Goal: Task Accomplishment & Management: Use online tool/utility

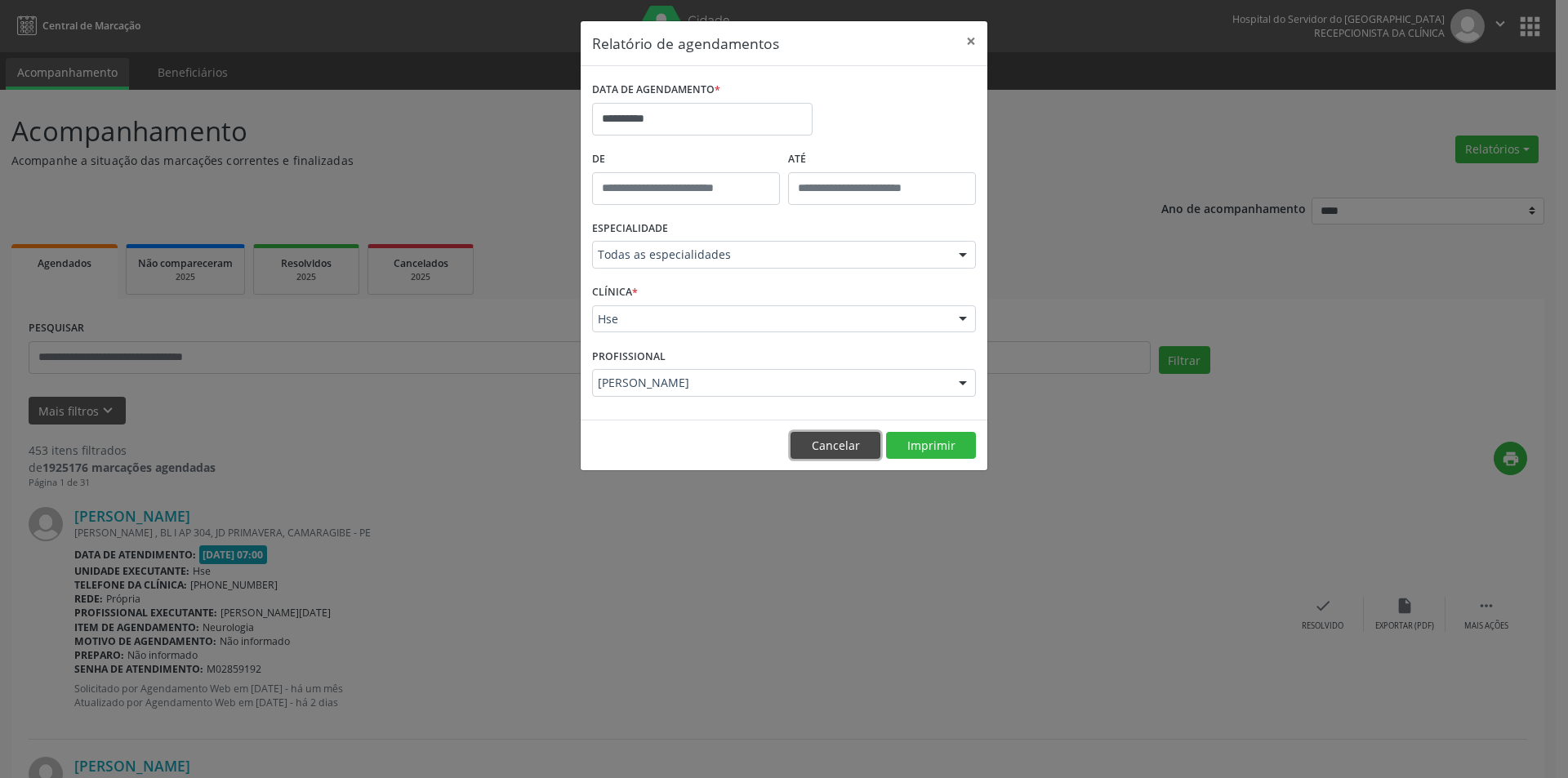
drag, startPoint x: 822, startPoint y: 452, endPoint x: 798, endPoint y: 452, distance: 24.0
click at [823, 453] on button "Cancelar" at bounding box center [835, 446] width 89 height 28
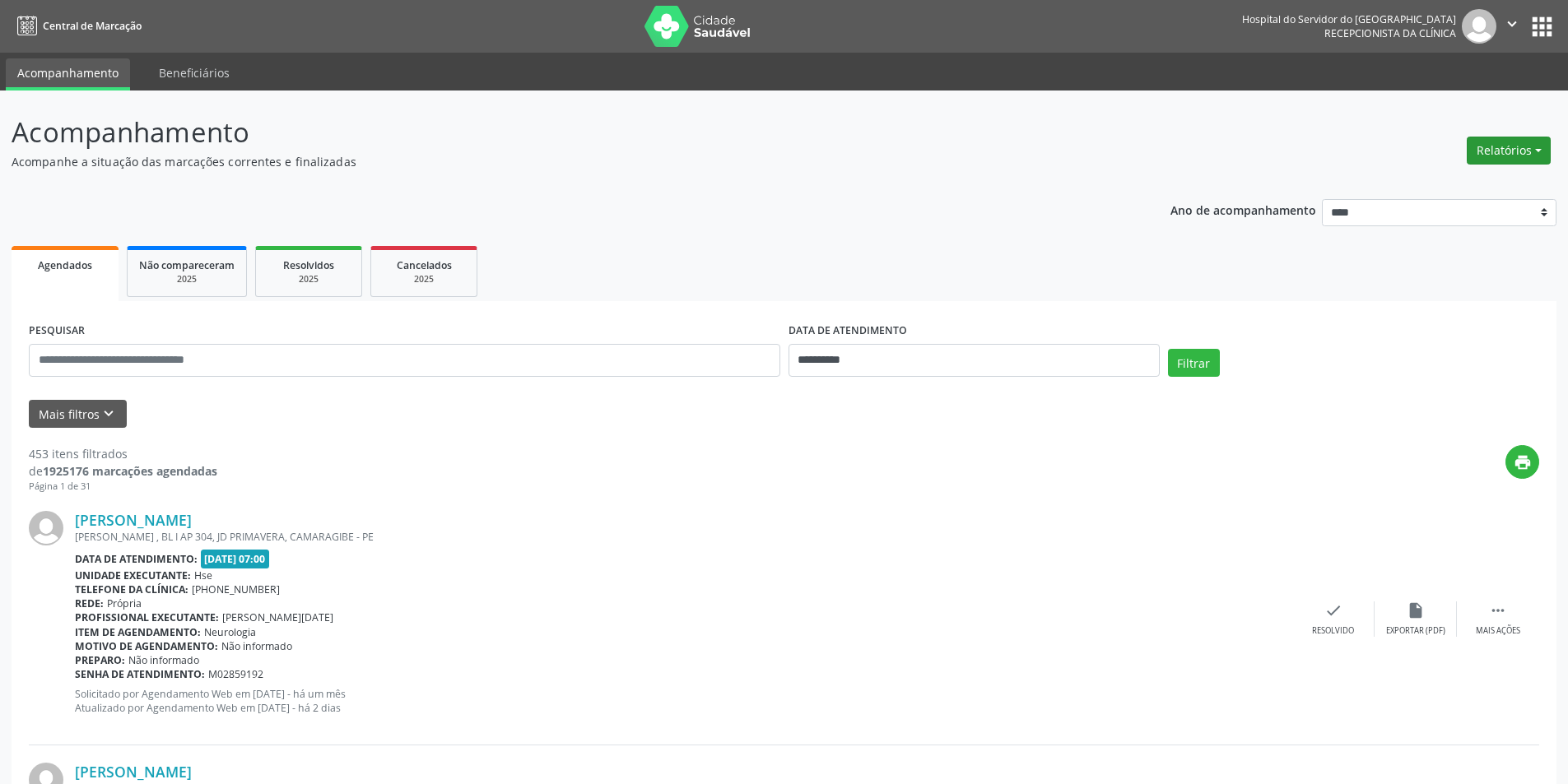
click at [1490, 150] on button "Relatórios" at bounding box center [1508, 150] width 84 height 28
click at [1469, 187] on link "Agendamentos" at bounding box center [1462, 186] width 177 height 23
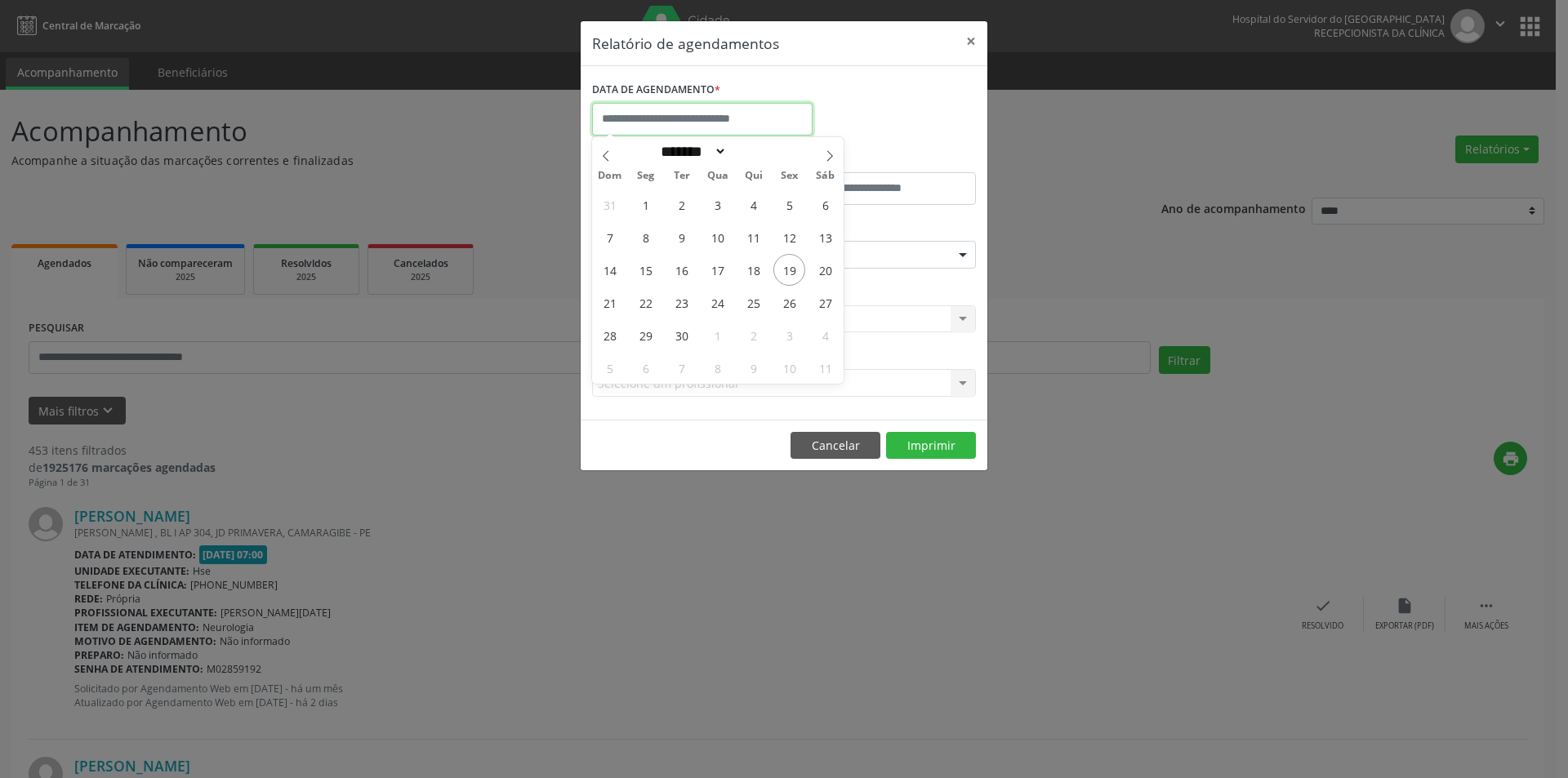
click at [660, 116] on input "text" at bounding box center [701, 119] width 220 height 33
click at [824, 157] on icon at bounding box center [829, 156] width 12 height 12
select select "*"
click at [715, 206] on span "1" at bounding box center [717, 204] width 32 height 32
type input "**********"
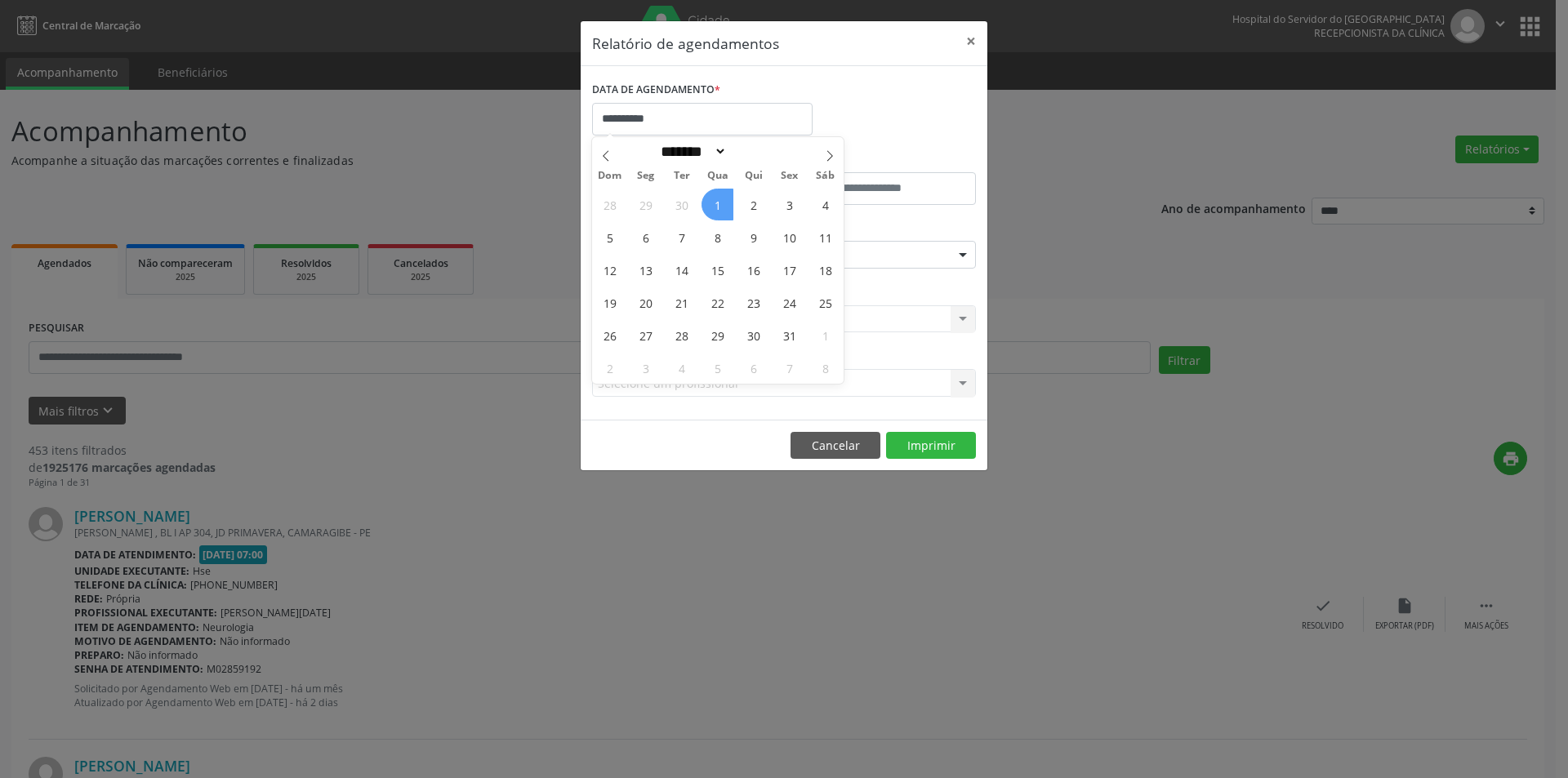
click at [715, 206] on span "1" at bounding box center [717, 204] width 32 height 32
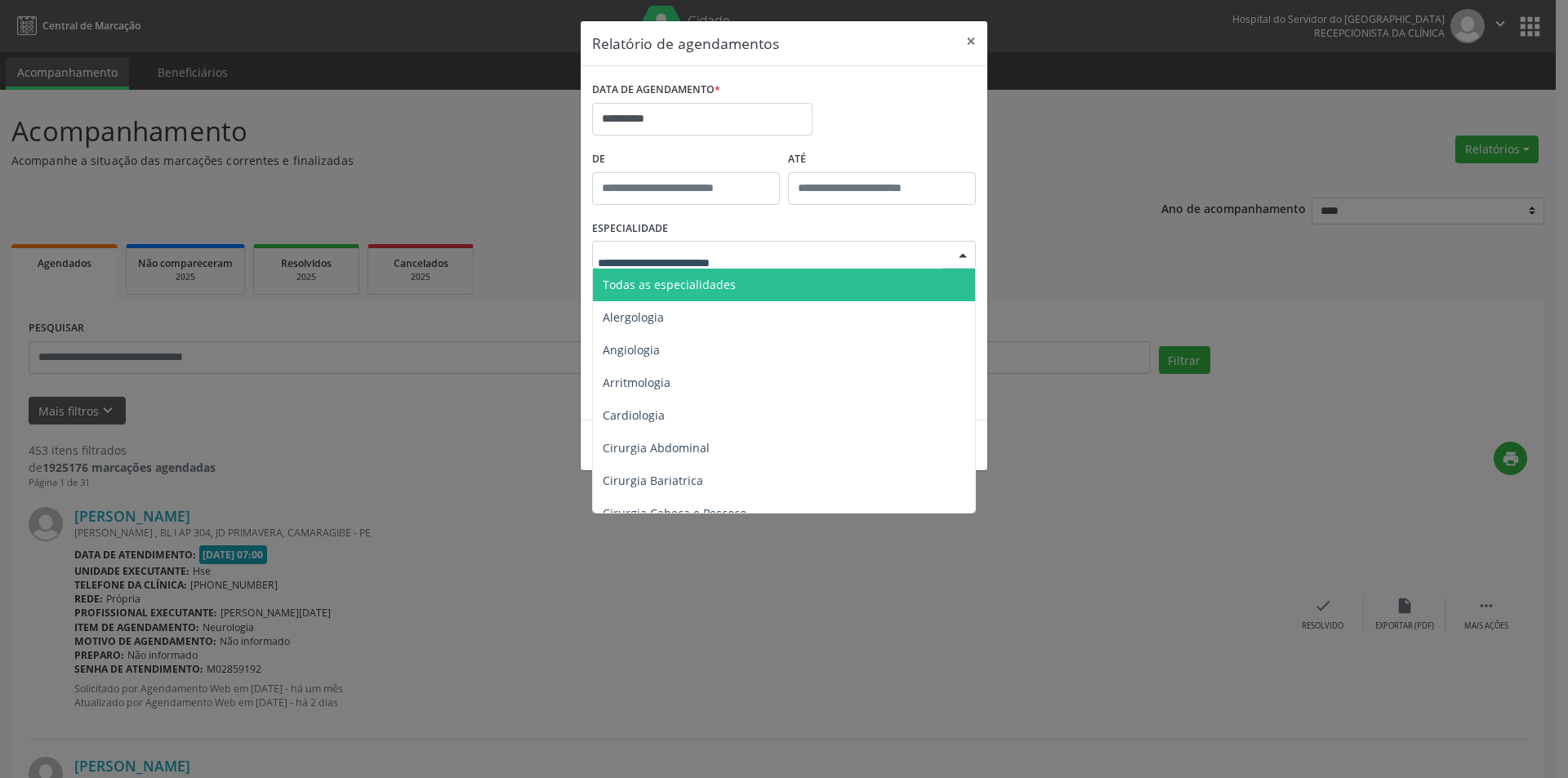
click at [687, 283] on span "Todas as especialidades" at bounding box center [669, 284] width 134 height 15
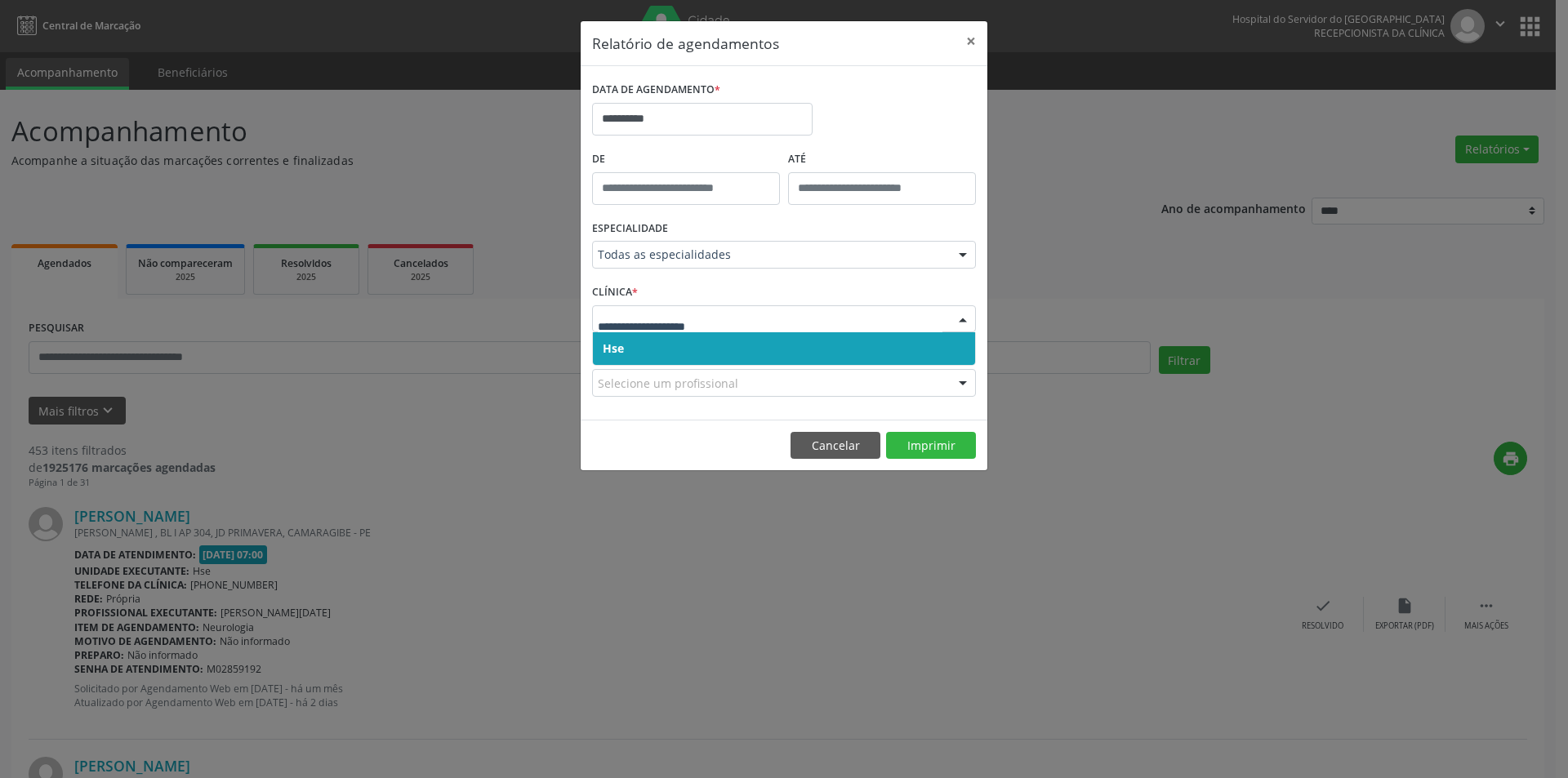
click at [687, 341] on span "Hse" at bounding box center [784, 349] width 382 height 33
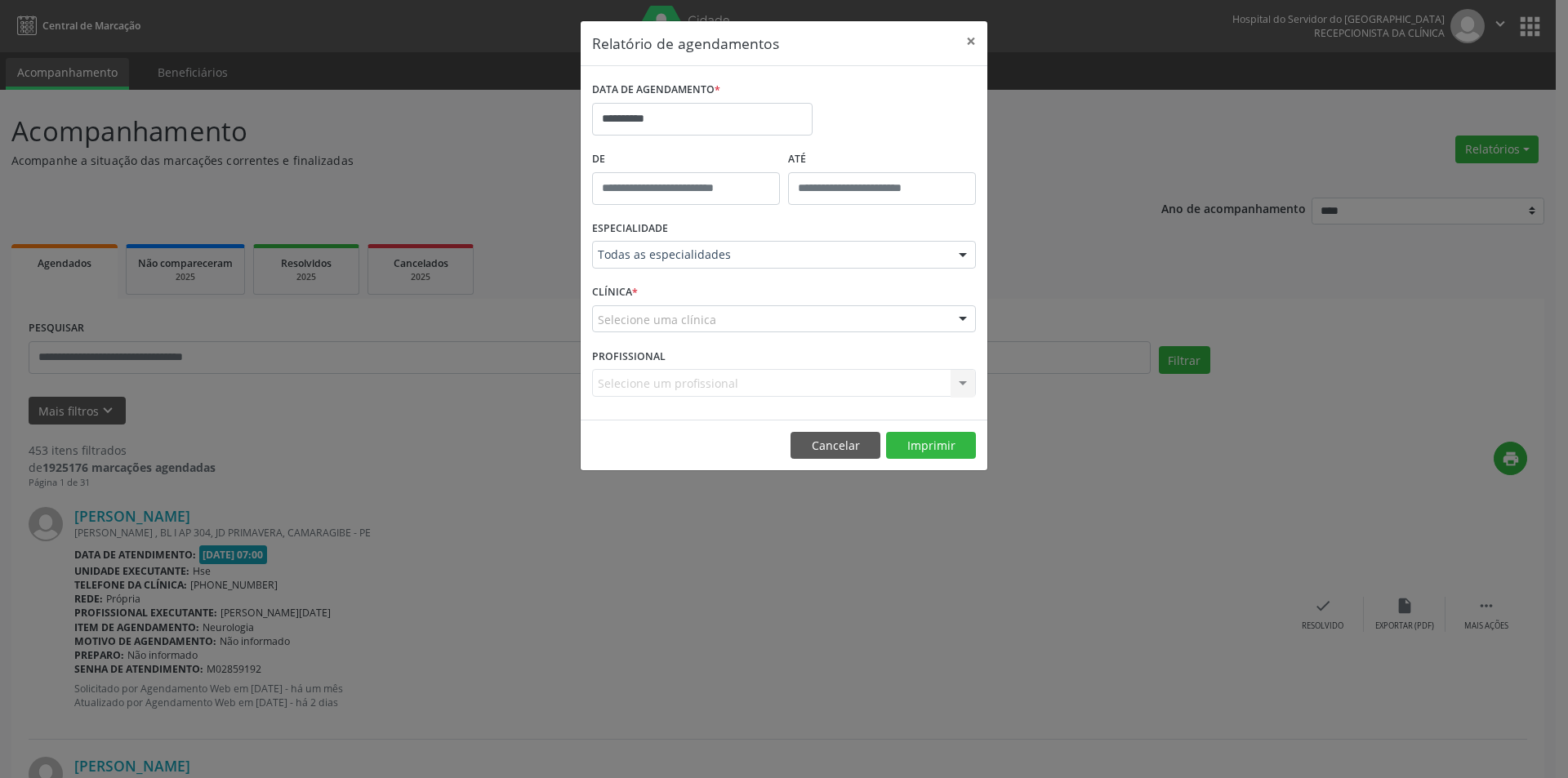
drag, startPoint x: 695, startPoint y: 370, endPoint x: 685, endPoint y: 396, distance: 27.9
click at [695, 371] on div "Selecione um profissional Todos os profissionais [PERSON_NAME] Interaminense Ju…" at bounding box center [783, 382] width 383 height 28
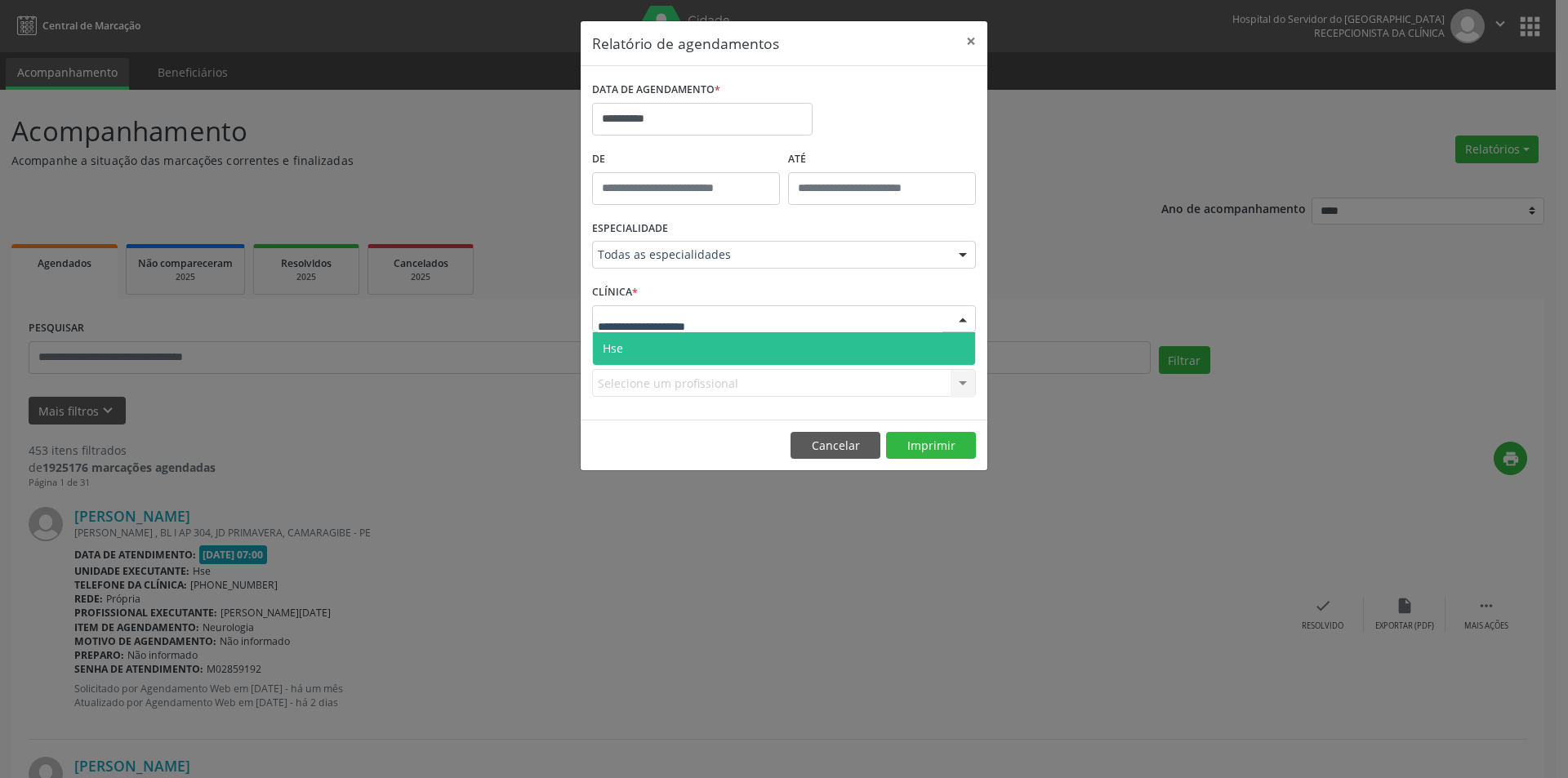
click at [676, 339] on span "Hse" at bounding box center [784, 349] width 382 height 33
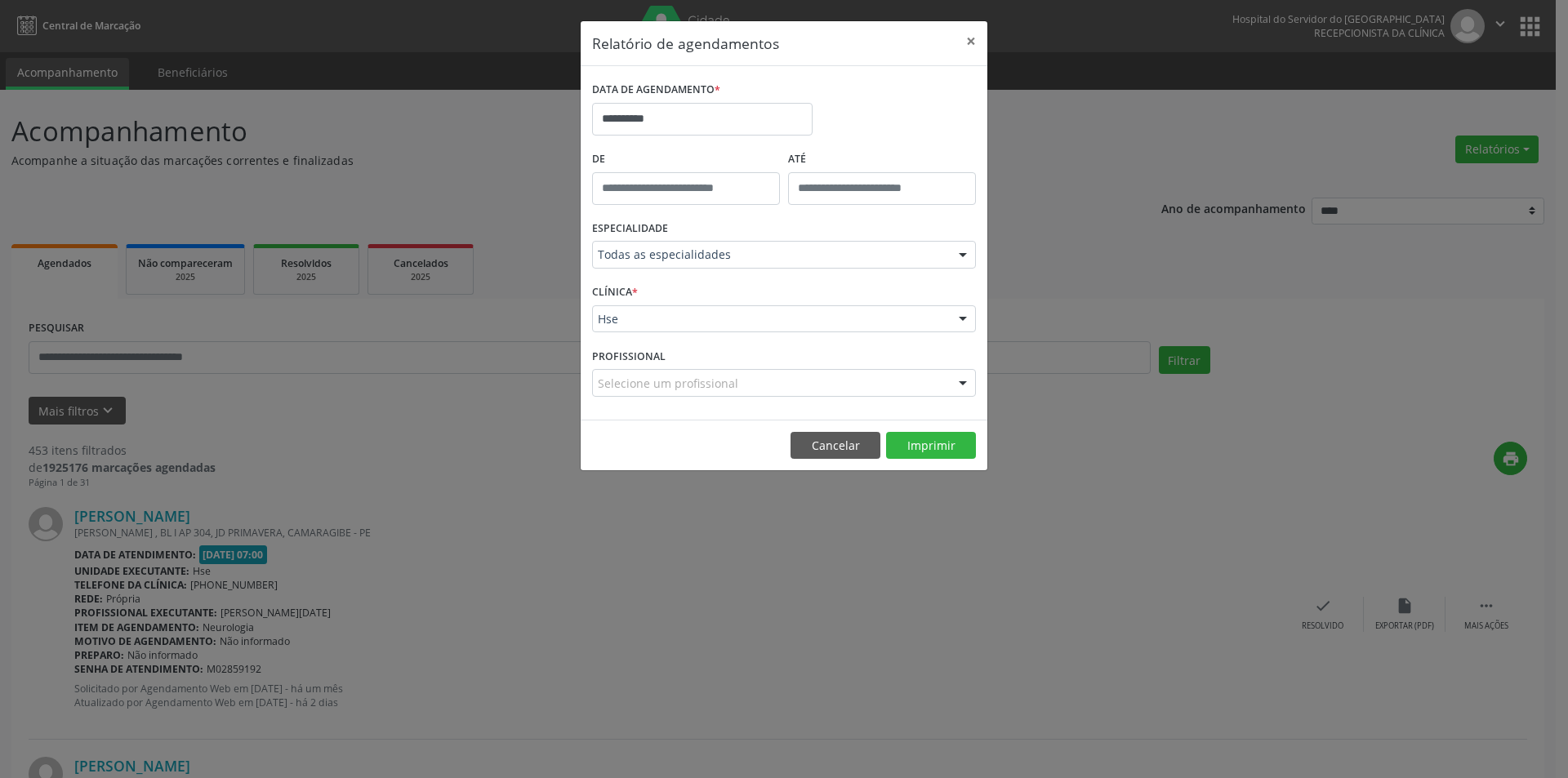
click at [476, 463] on div "**********" at bounding box center [784, 389] width 1568 height 778
click at [856, 443] on button "Cancelar" at bounding box center [835, 446] width 89 height 28
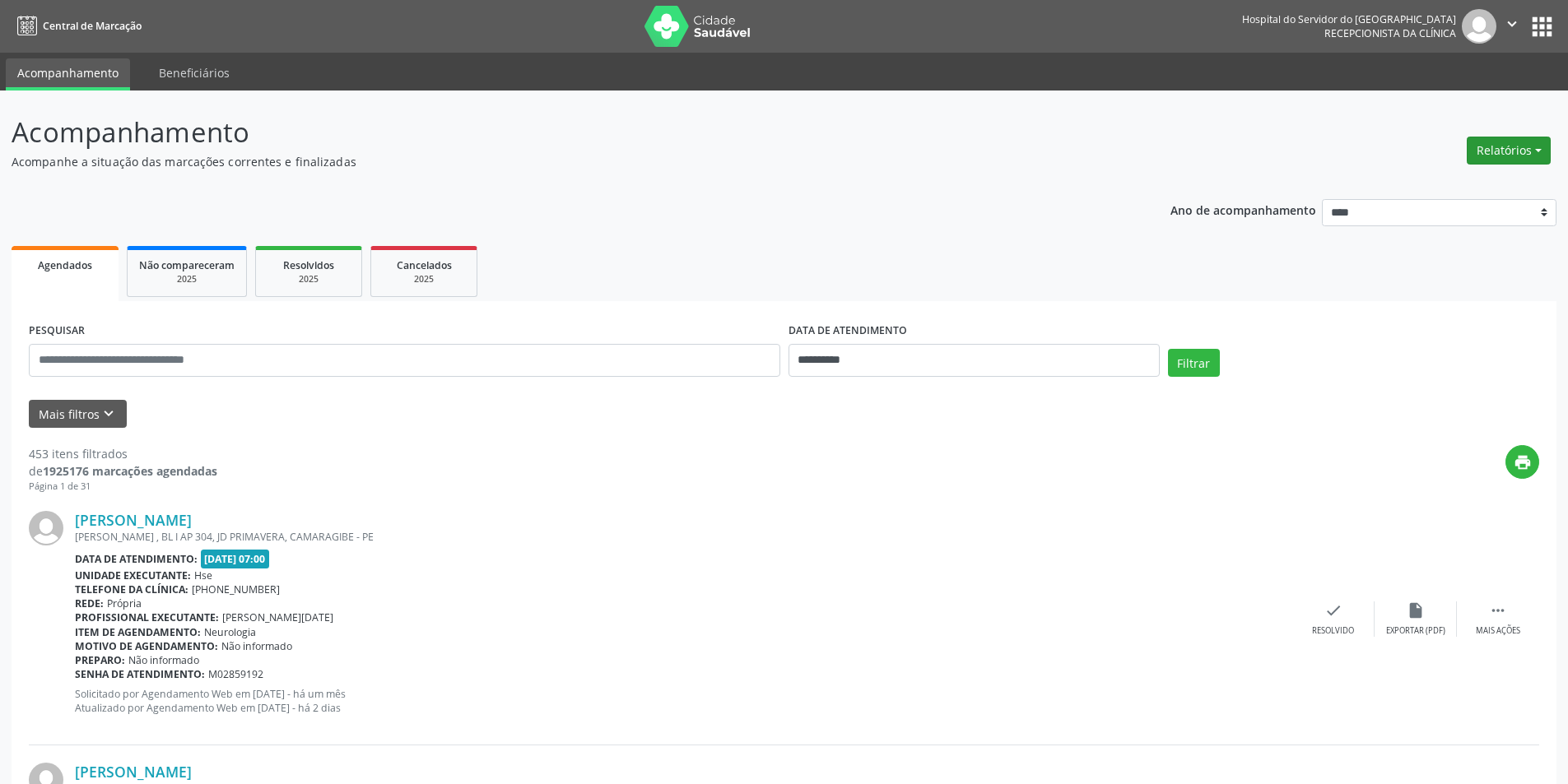
click at [1503, 142] on button "Relatórios" at bounding box center [1508, 150] width 84 height 28
click at [1458, 186] on link "Agendamentos" at bounding box center [1462, 186] width 177 height 23
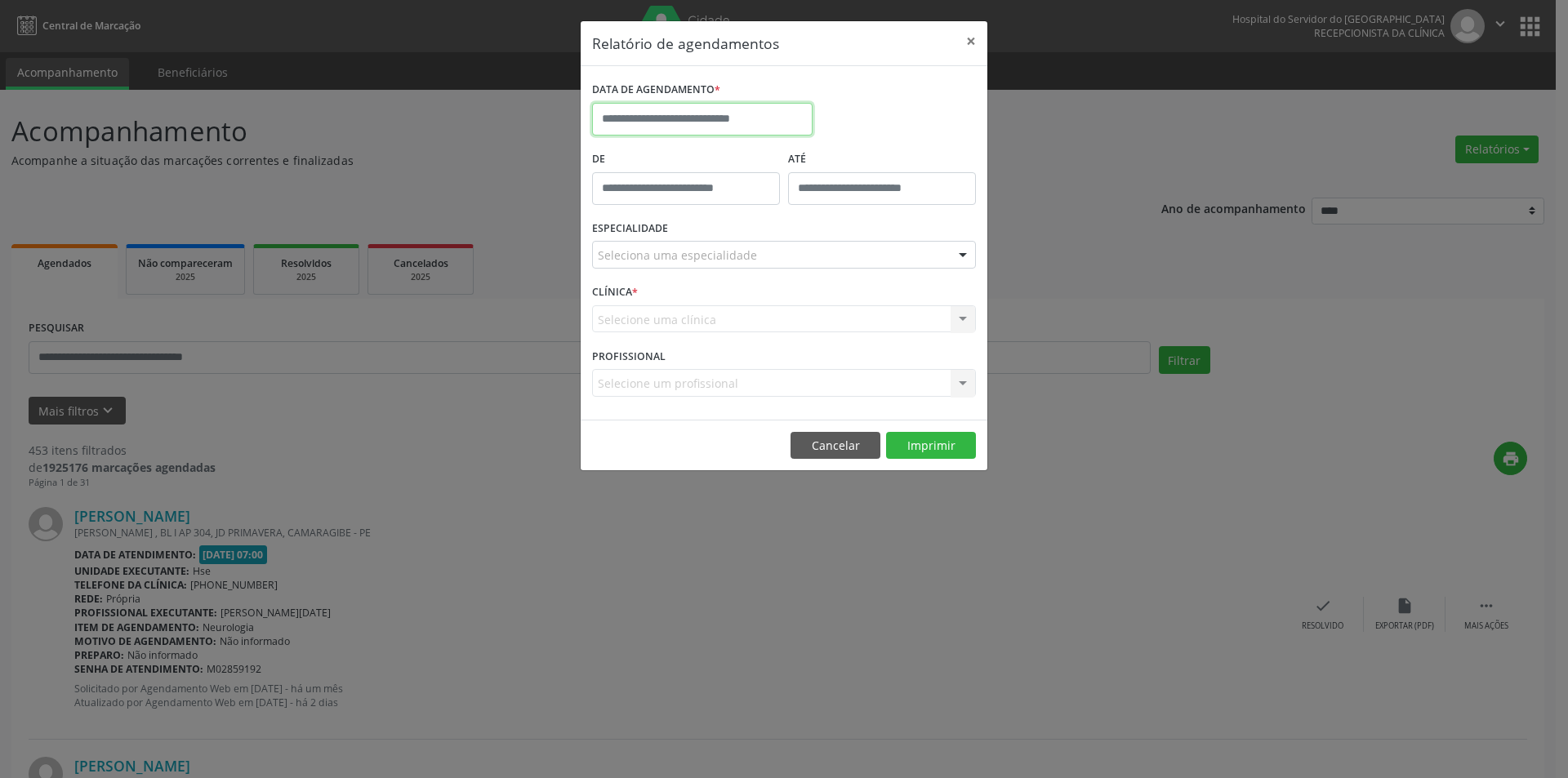
click at [627, 117] on input "text" at bounding box center [701, 119] width 220 height 33
click at [646, 339] on span "29" at bounding box center [645, 334] width 32 height 32
type input "**********"
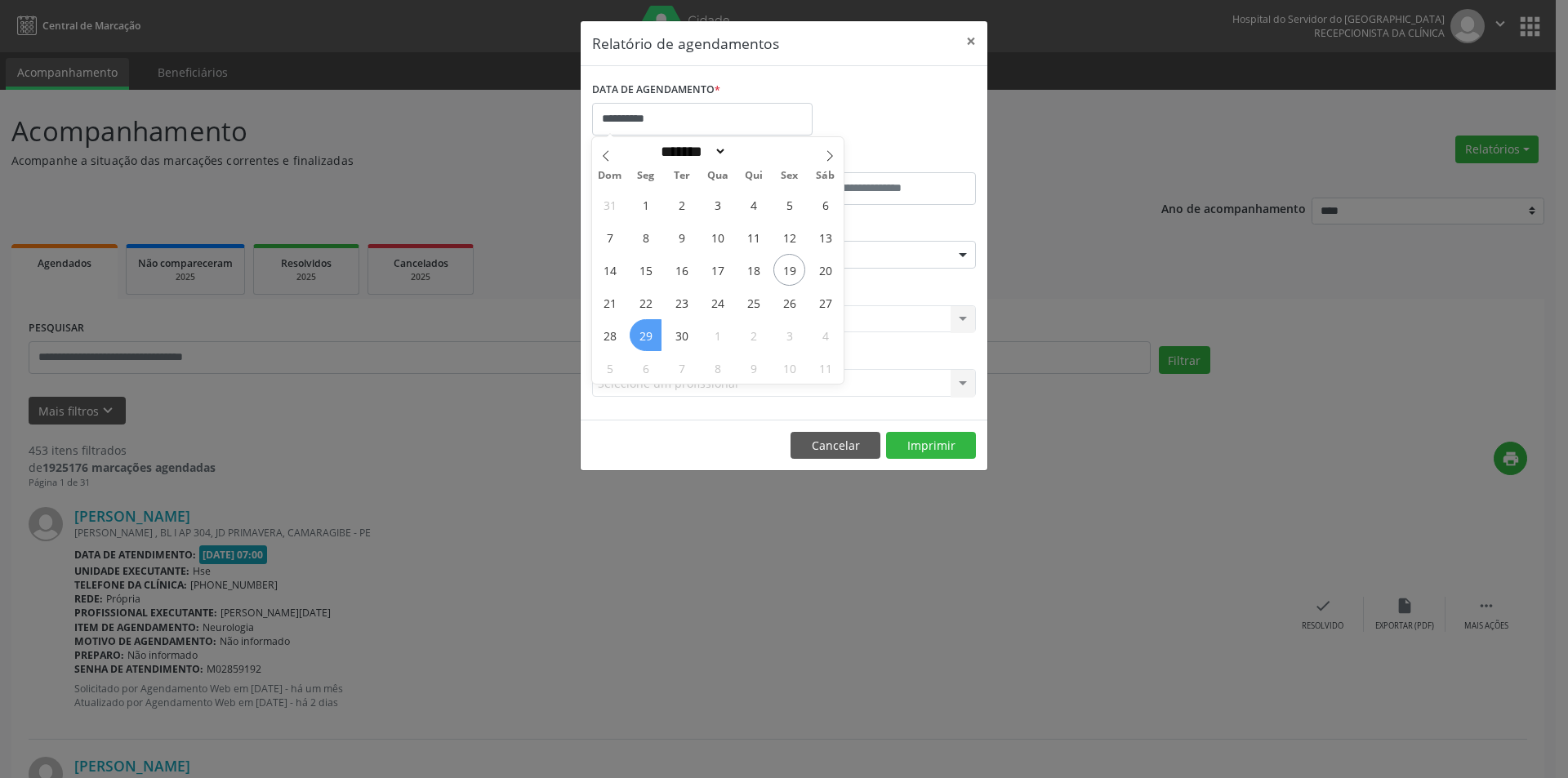
click at [646, 339] on span "29" at bounding box center [645, 334] width 32 height 32
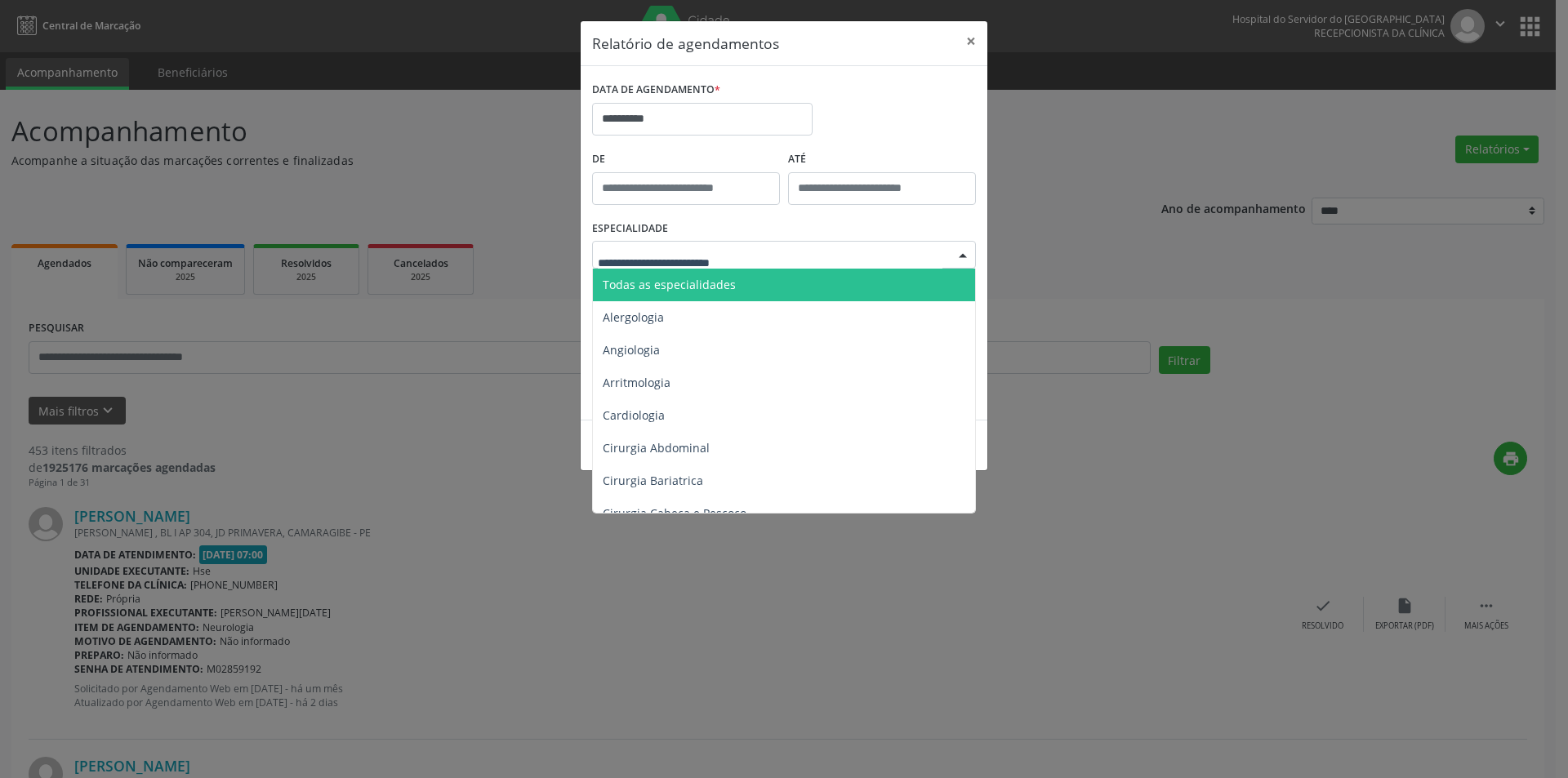
click at [722, 295] on span "Todas as especialidades" at bounding box center [785, 285] width 384 height 33
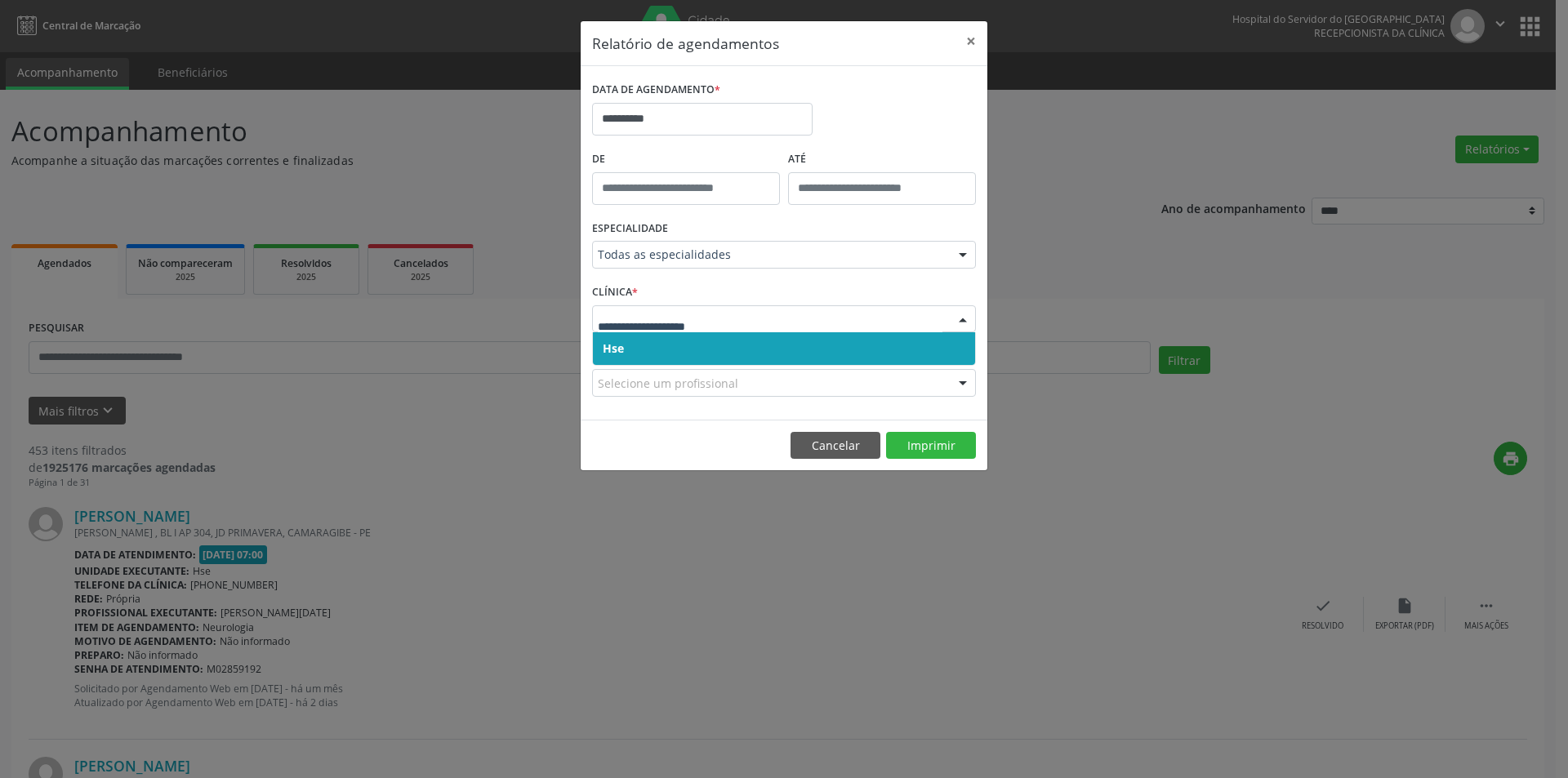
click at [661, 356] on span "Hse" at bounding box center [784, 349] width 382 height 33
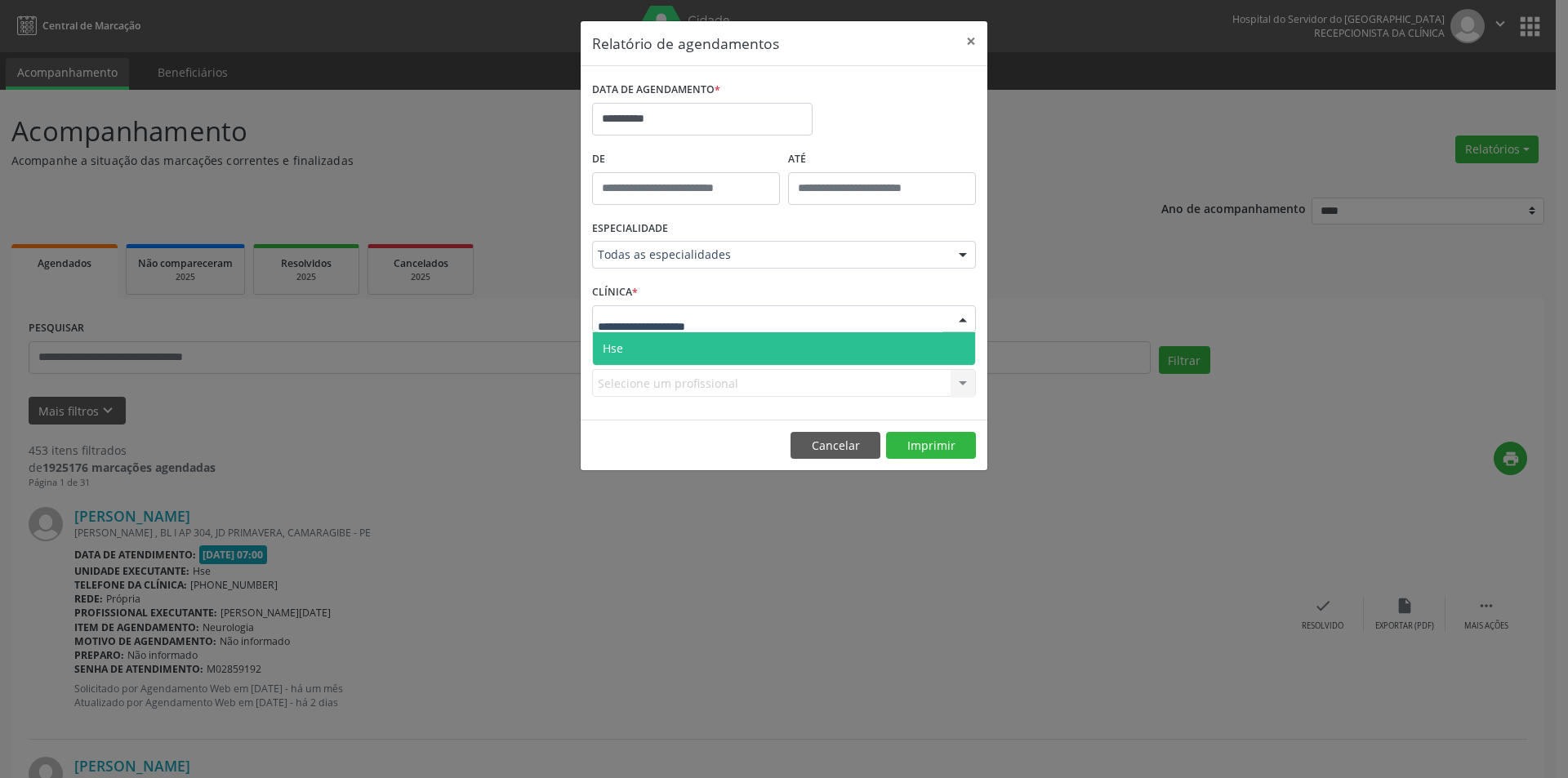
drag, startPoint x: 653, startPoint y: 339, endPoint x: 700, endPoint y: 408, distance: 83.5
click at [653, 341] on span "Hse" at bounding box center [784, 349] width 382 height 33
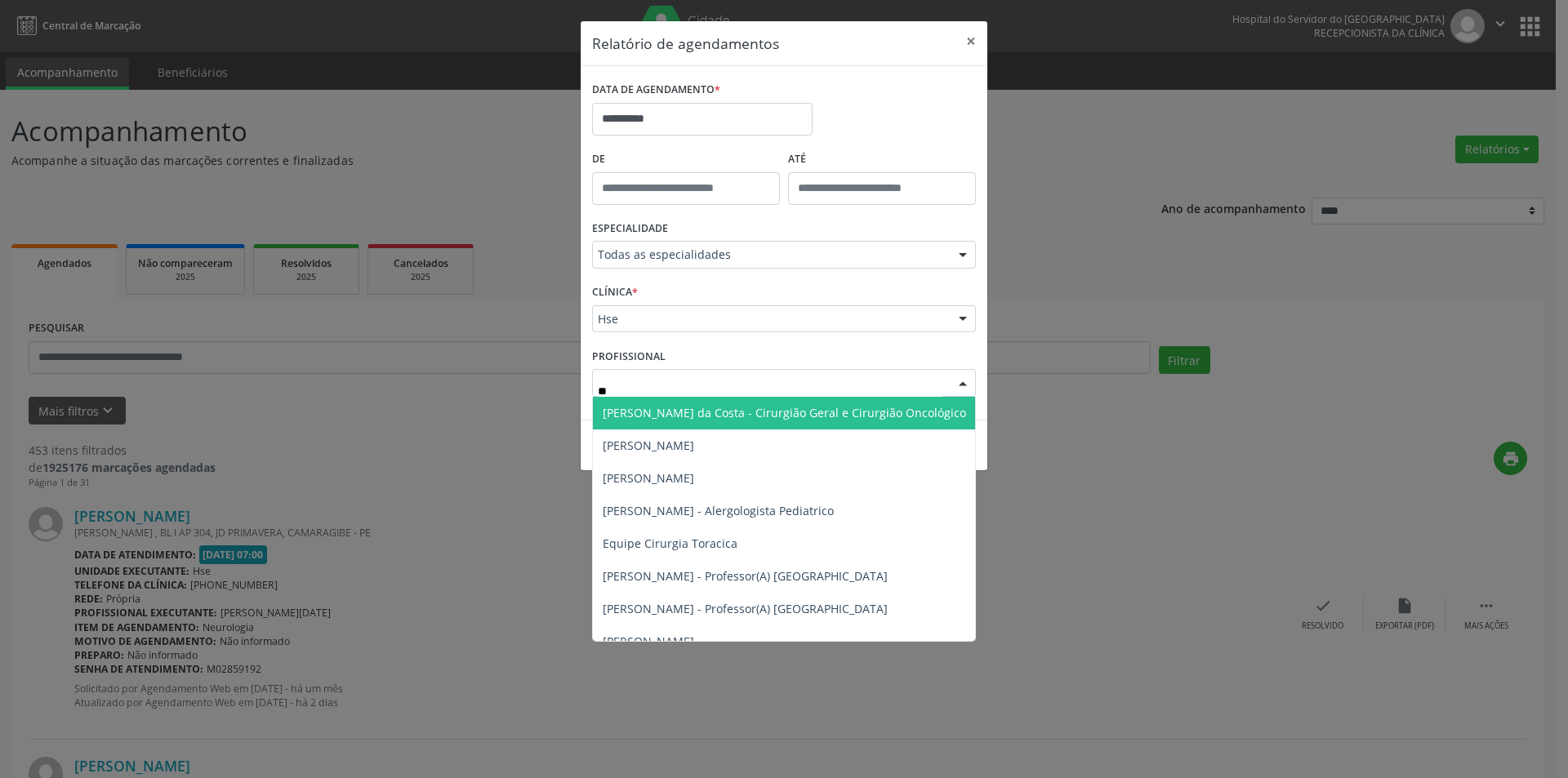
type input "***"
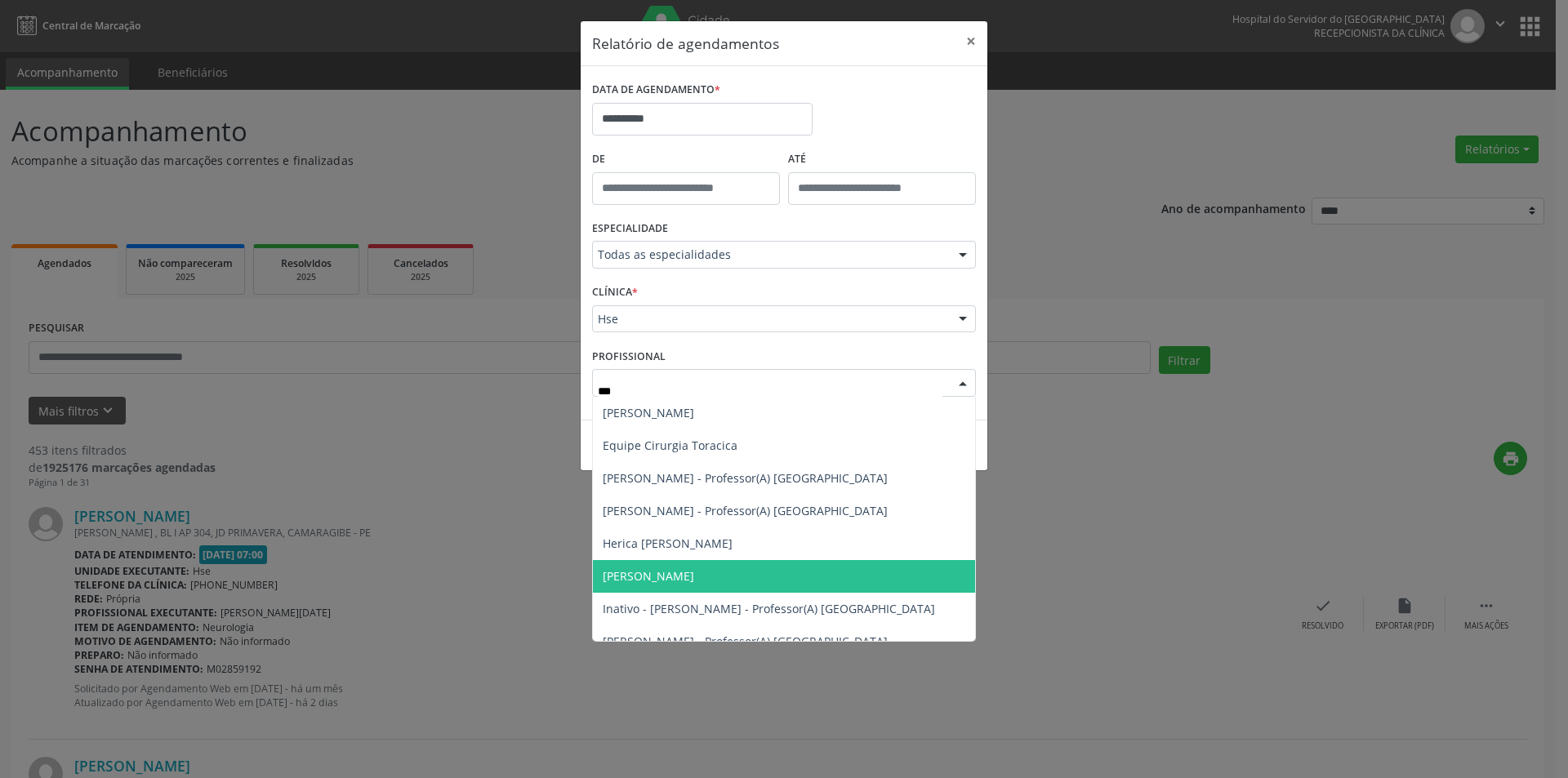
click at [670, 583] on span "[PERSON_NAME]" at bounding box center [648, 575] width 91 height 15
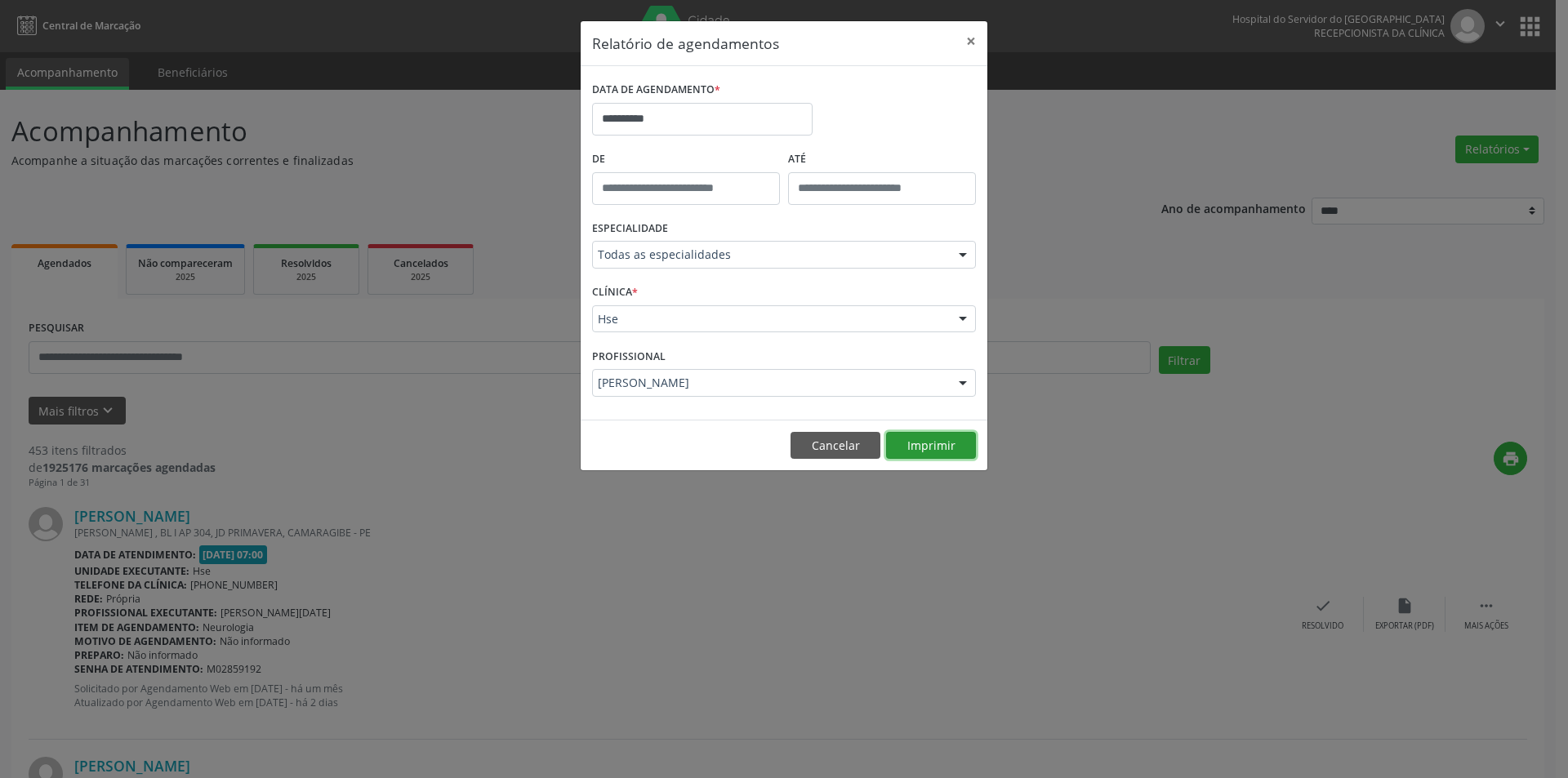
click at [926, 440] on button "Imprimir" at bounding box center [930, 446] width 89 height 28
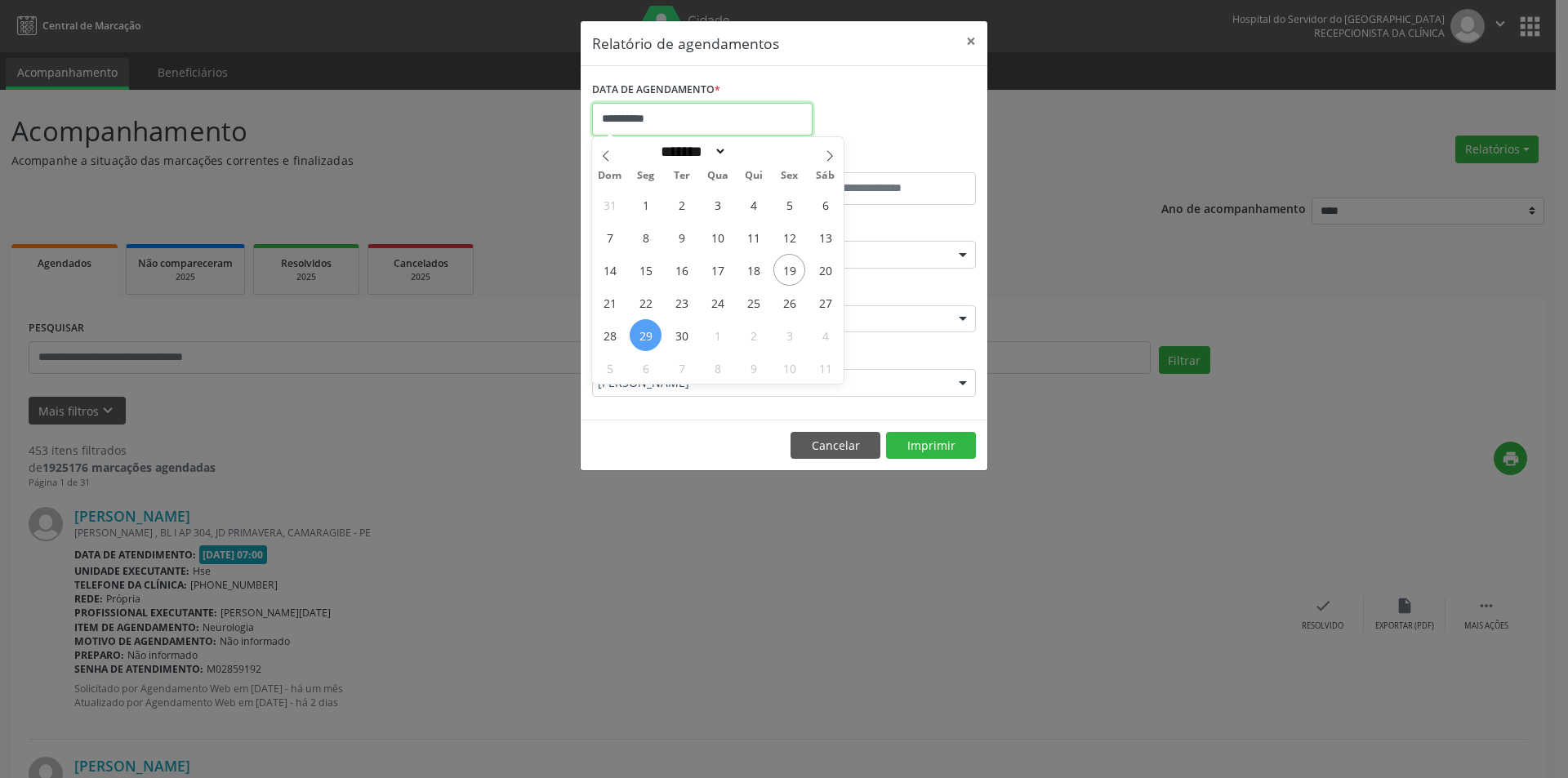
click at [680, 119] on input "**********" at bounding box center [701, 119] width 220 height 33
click at [827, 150] on icon at bounding box center [829, 156] width 12 height 12
select select "*"
click at [752, 208] on span "2" at bounding box center [752, 204] width 32 height 32
type input "**********"
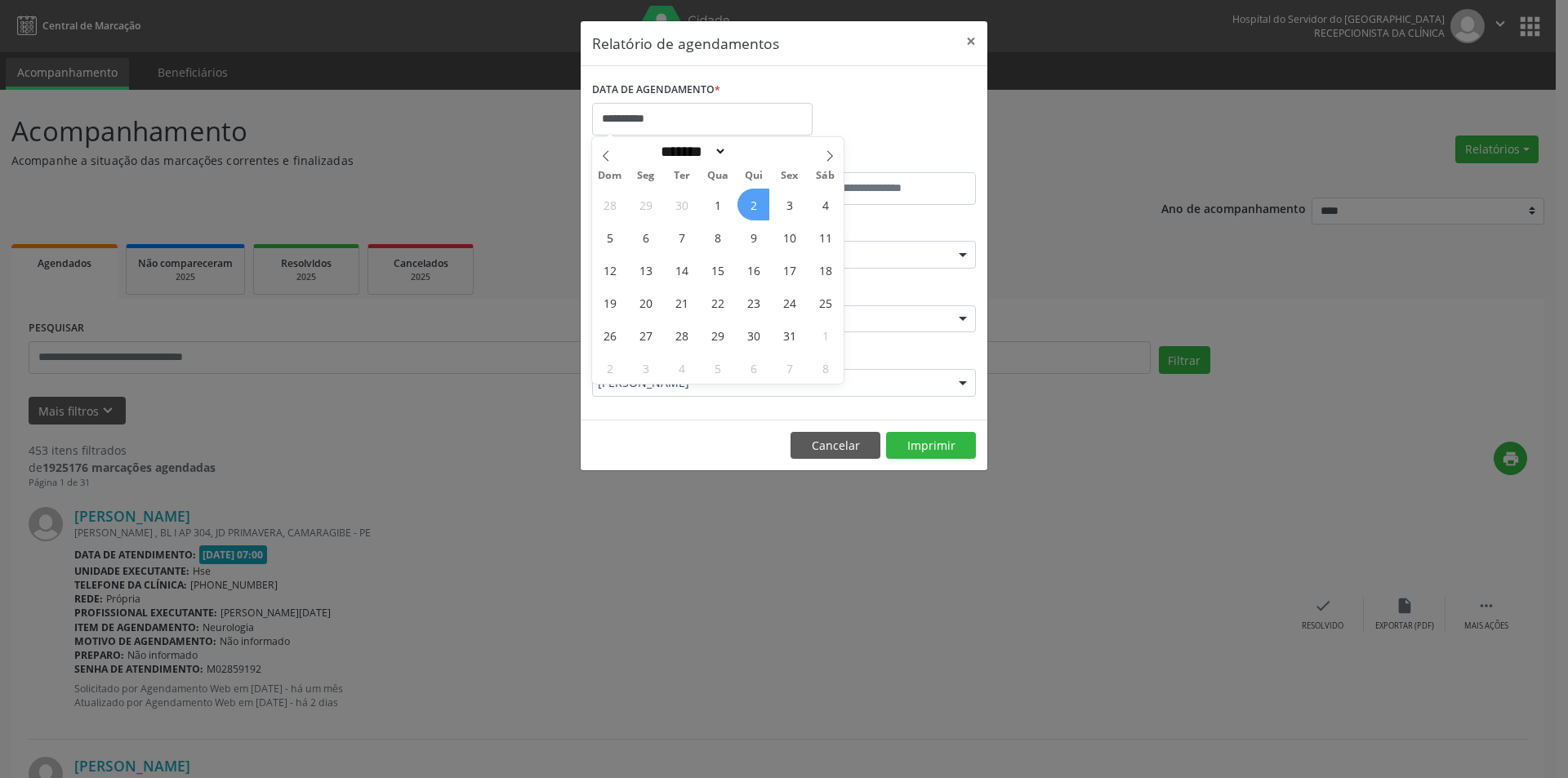
click at [752, 209] on span "2" at bounding box center [752, 204] width 32 height 32
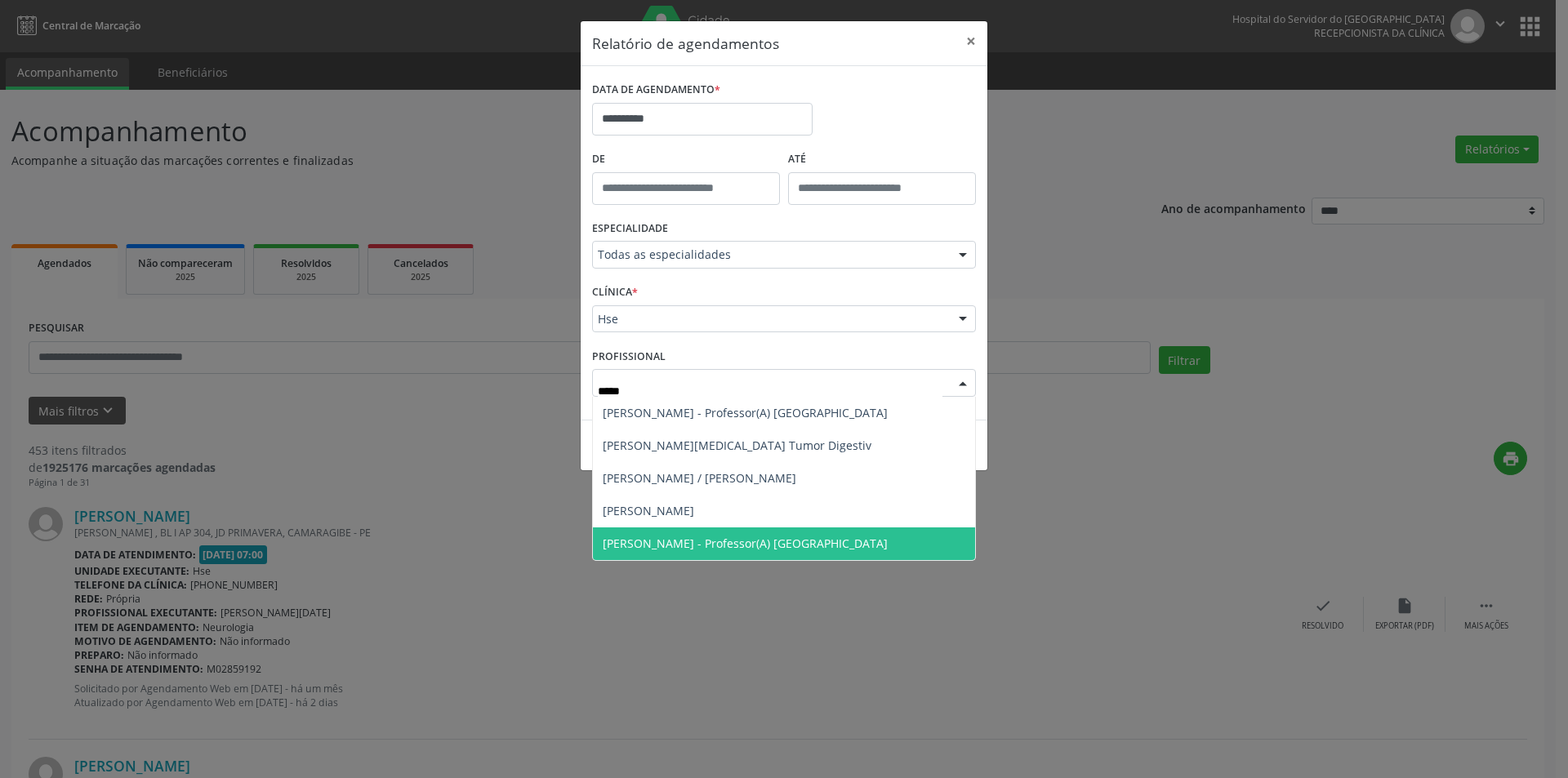
type input "******"
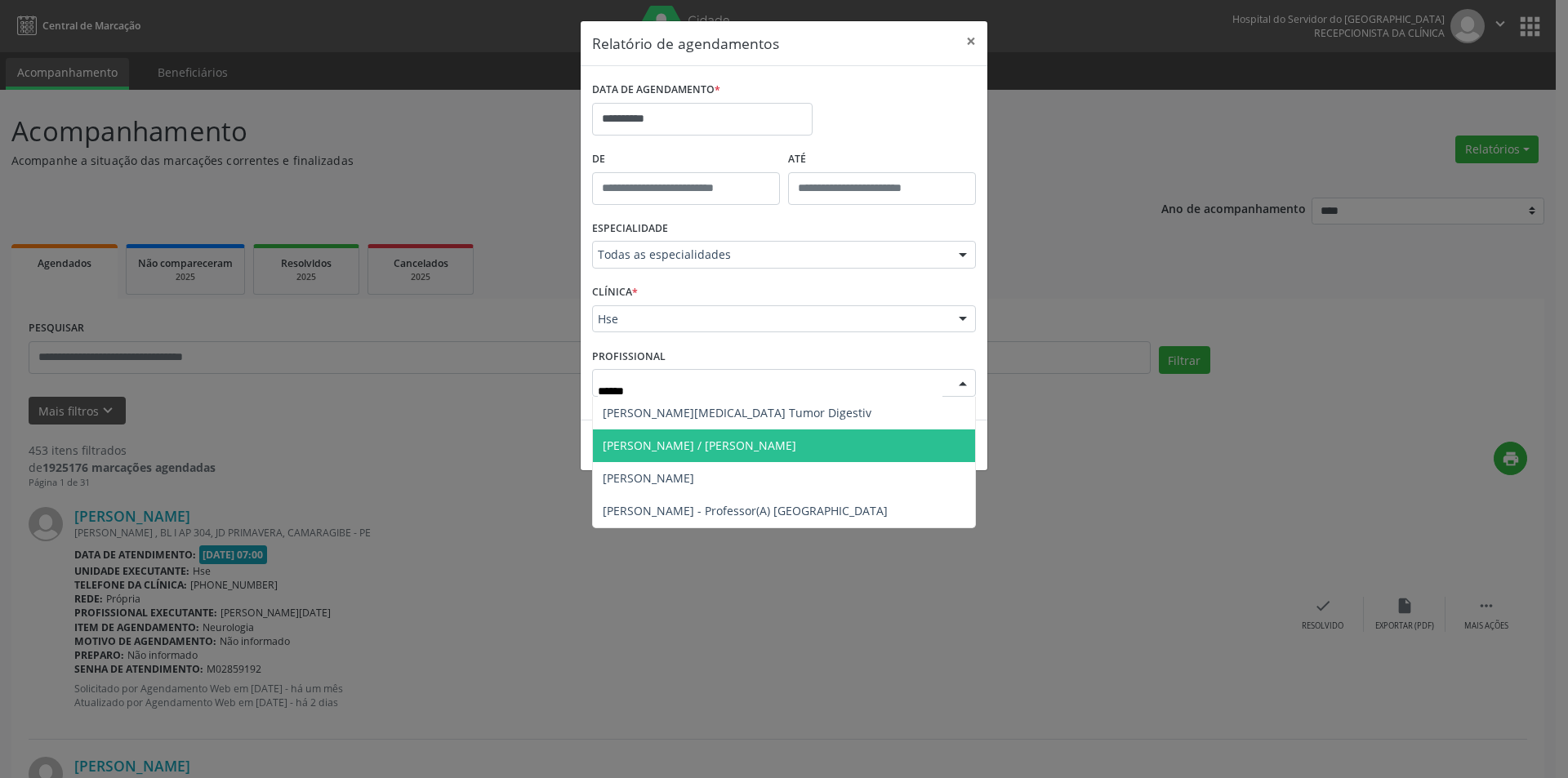
click at [741, 437] on span "[PERSON_NAME] / [PERSON_NAME]" at bounding box center [698, 445] width 193 height 15
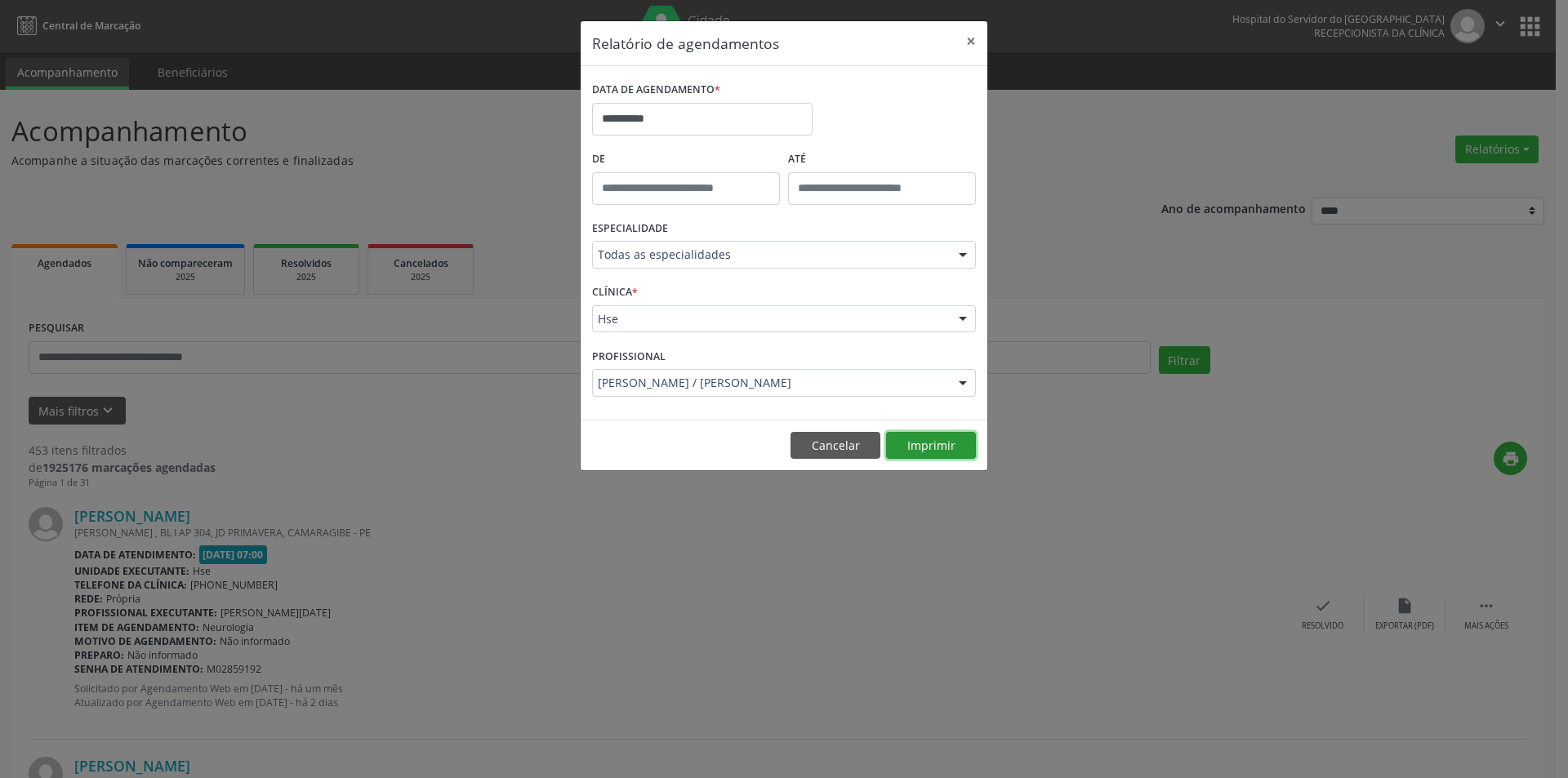
click at [913, 455] on button "Imprimir" at bounding box center [930, 446] width 89 height 28
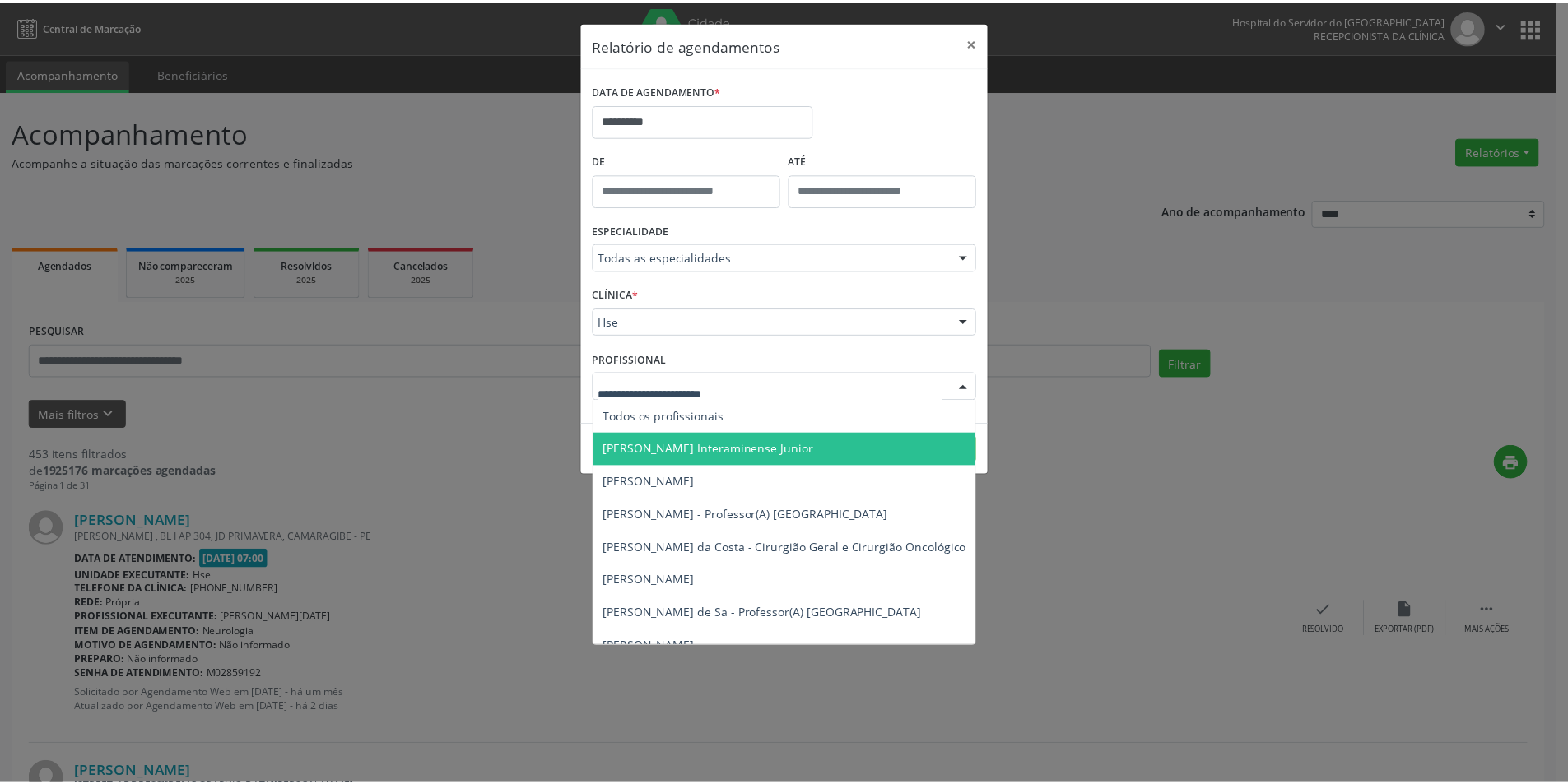
scroll to position [82, 0]
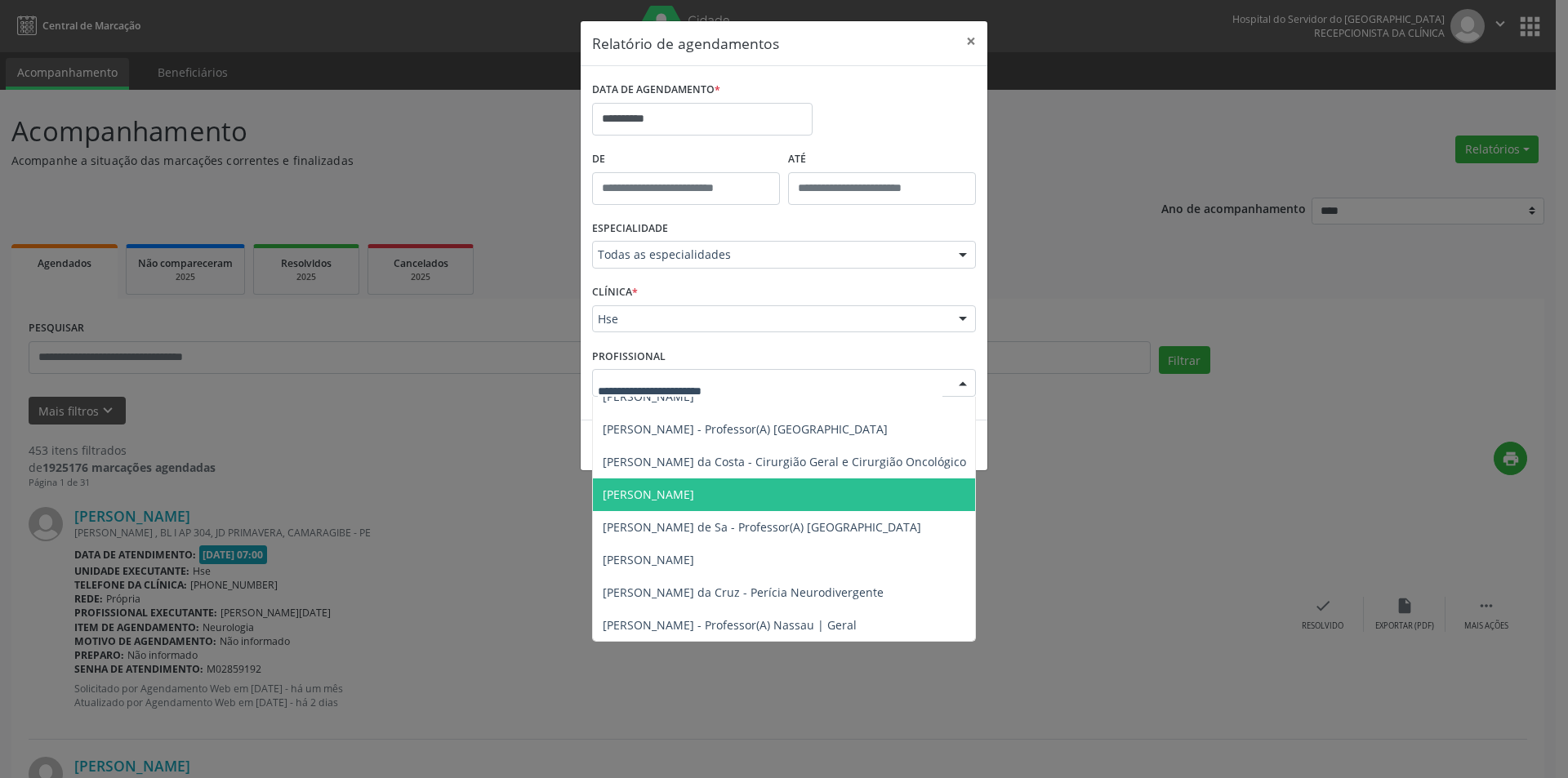
click at [684, 495] on span "[PERSON_NAME]" at bounding box center [648, 494] width 91 height 15
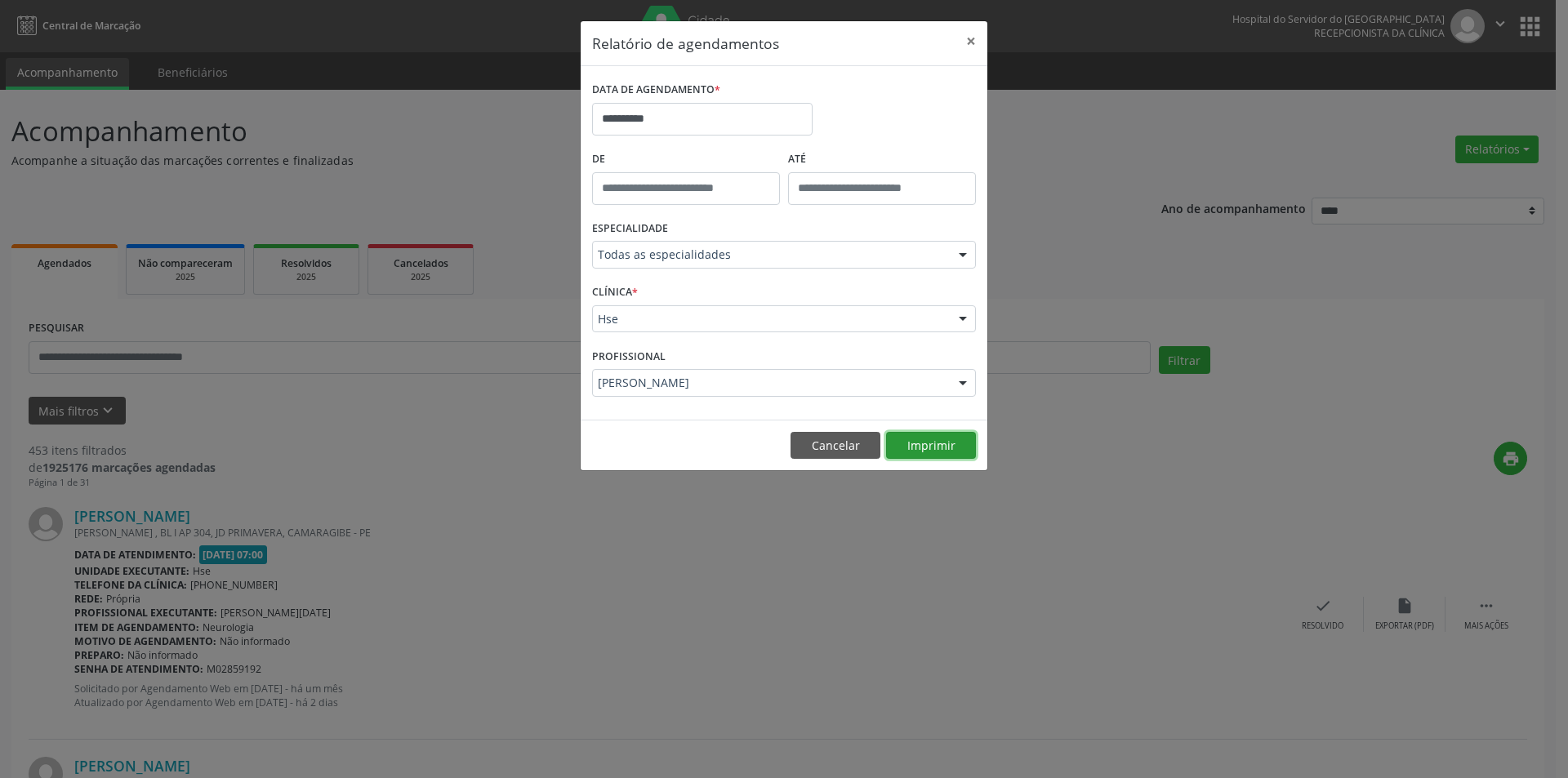
click at [938, 443] on button "Imprimir" at bounding box center [930, 446] width 89 height 28
click at [807, 445] on button "Cancelar" at bounding box center [835, 446] width 89 height 28
